Goal: Task Accomplishment & Management: Use online tool/utility

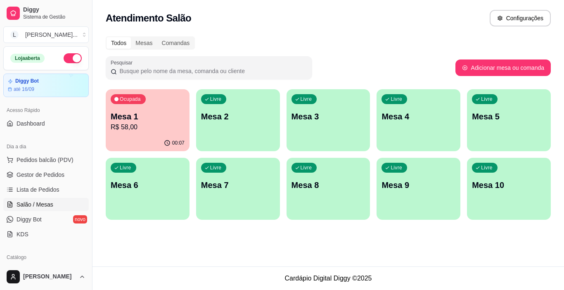
click at [147, 123] on p "R$ 58,00" at bounding box center [148, 127] width 74 height 10
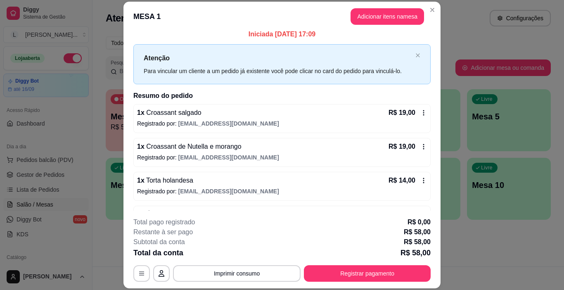
scroll to position [32, 0]
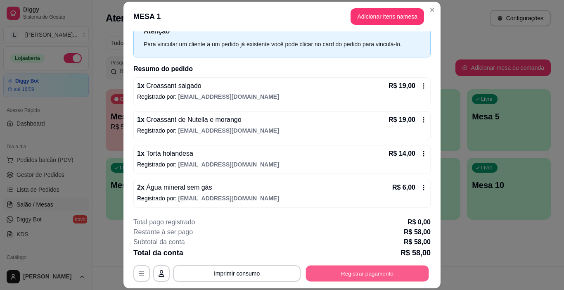
click at [374, 272] on button "Registrar pagamento" at bounding box center [367, 273] width 123 height 16
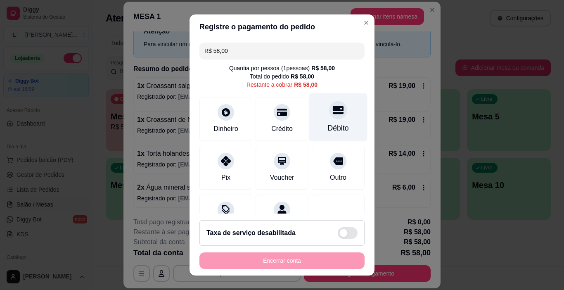
click at [317, 121] on div "Débito" at bounding box center [338, 117] width 58 height 48
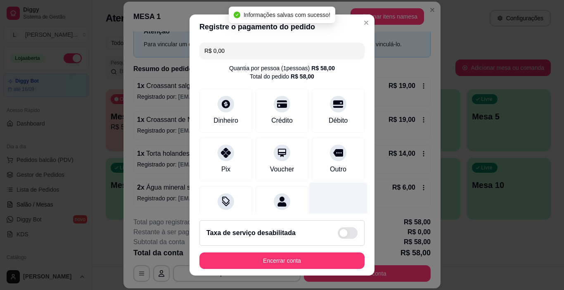
type input "R$ 0,00"
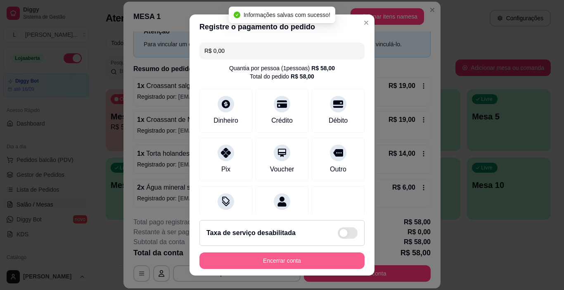
click at [275, 262] on button "Encerrar conta" at bounding box center [281, 260] width 165 height 17
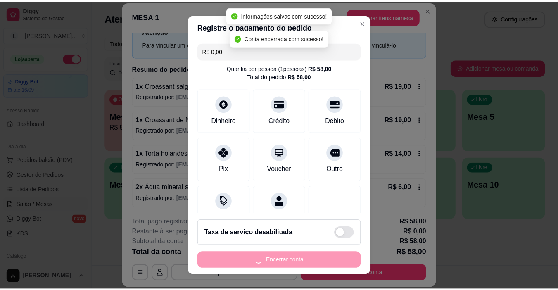
scroll to position [0, 0]
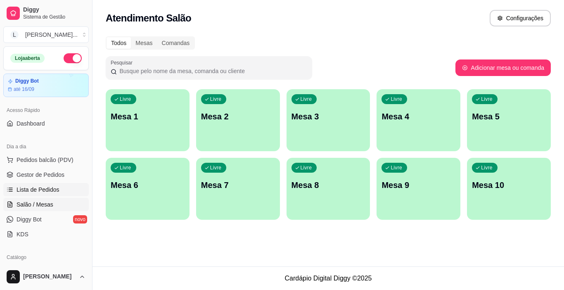
click at [43, 189] on span "Lista de Pedidos" at bounding box center [38, 189] width 43 height 8
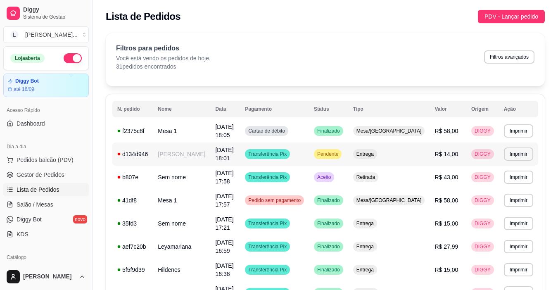
click at [191, 152] on td "[PERSON_NAME]" at bounding box center [181, 153] width 57 height 23
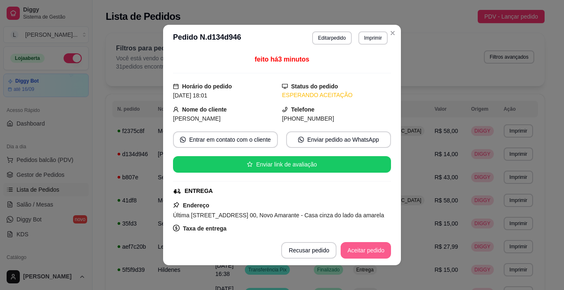
click at [373, 251] on button "Aceitar pedido" at bounding box center [366, 250] width 50 height 17
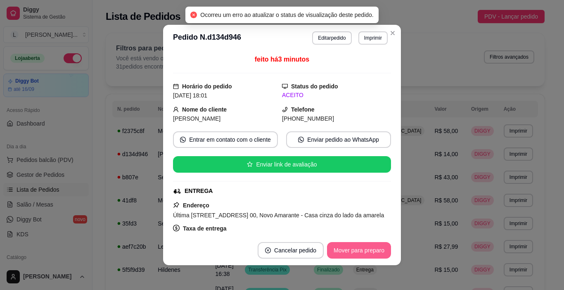
click at [372, 251] on button "Mover para preparo" at bounding box center [359, 250] width 64 height 17
click at [375, 40] on button "Imprimir" at bounding box center [372, 37] width 29 height 13
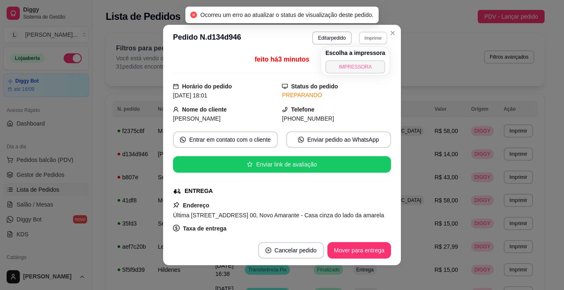
click at [363, 71] on button "IMPRESSORA" at bounding box center [355, 66] width 60 height 13
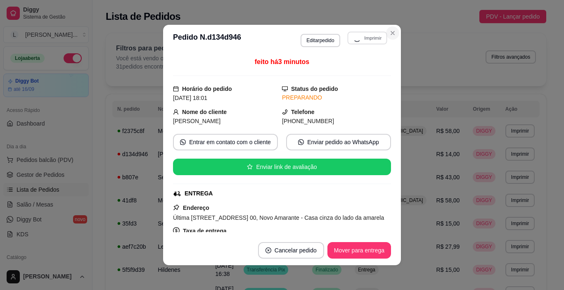
click at [389, 36] on icon "Close" at bounding box center [392, 33] width 7 height 7
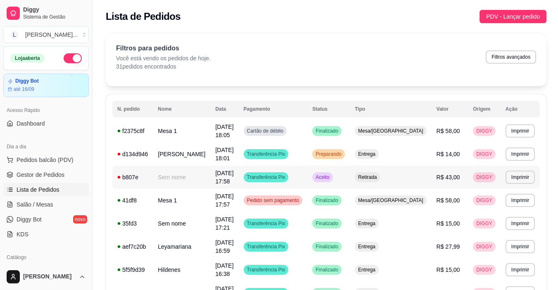
click at [339, 171] on td "Aceito" at bounding box center [328, 177] width 43 height 23
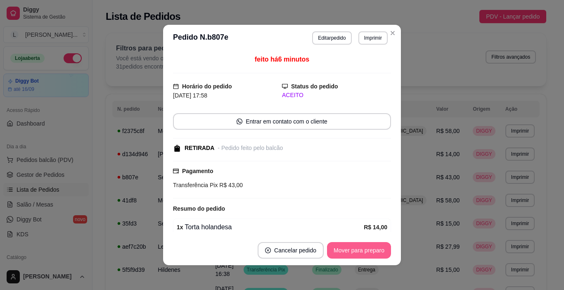
click at [372, 247] on button "Mover para preparo" at bounding box center [359, 250] width 64 height 17
click at [372, 247] on div "Mover para preparo" at bounding box center [353, 250] width 76 height 17
click at [371, 251] on button "Mover para retirada disponível" at bounding box center [345, 250] width 91 height 17
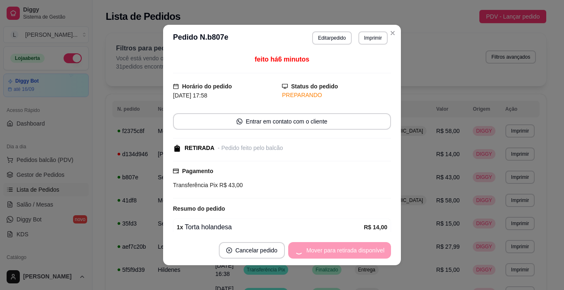
click at [371, 251] on div "Mover para retirada disponível" at bounding box center [339, 250] width 103 height 17
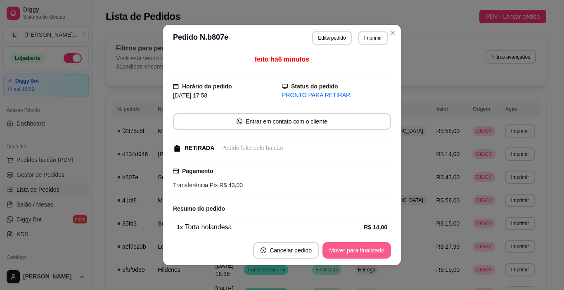
click at [371, 251] on button "Mover para finalizado" at bounding box center [356, 250] width 69 height 17
